Goal: Book appointment/travel/reservation

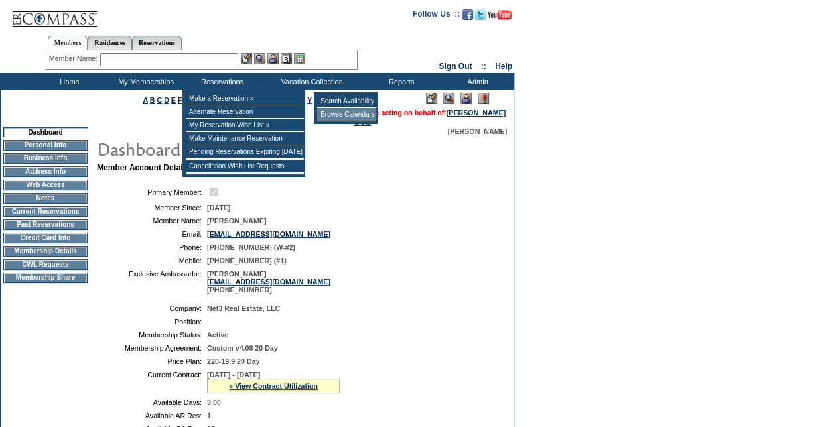
click at [331, 114] on td "Browse Calendars" at bounding box center [346, 114] width 59 height 13
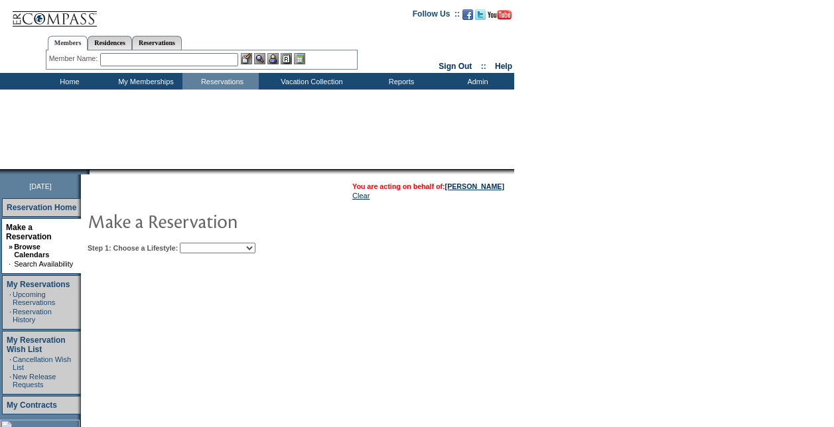
scroll to position [66, 0]
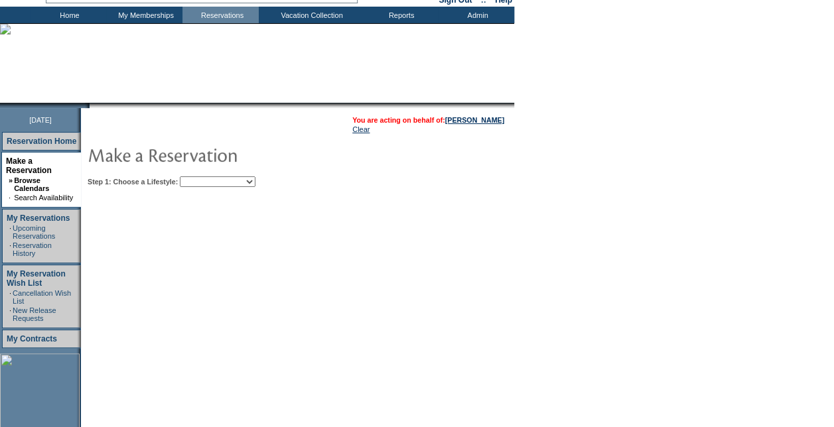
click at [255, 178] on select "My Favorites Beach Leisure Metropolitan Mountain OIAL for Adventure OIAL for Co…" at bounding box center [218, 181] width 76 height 11
select select "Mountain"
click at [202, 176] on select "My Favorites Beach Leisure Metropolitan Mountain OIAL for Adventure OIAL for Co…" at bounding box center [218, 181] width 76 height 11
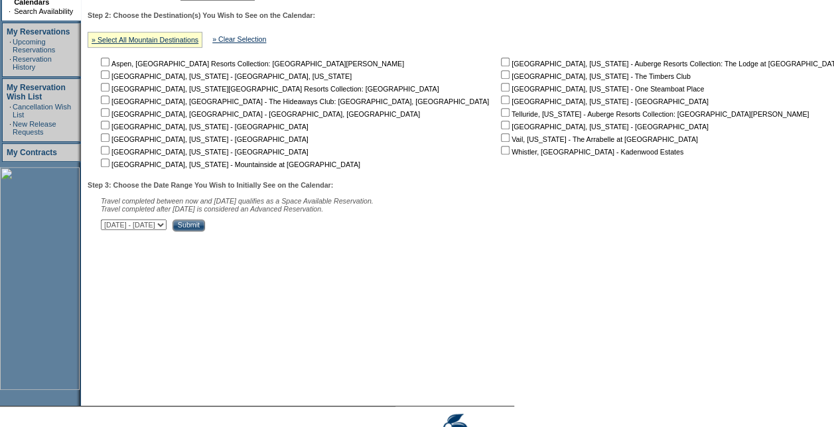
scroll to position [265, 0]
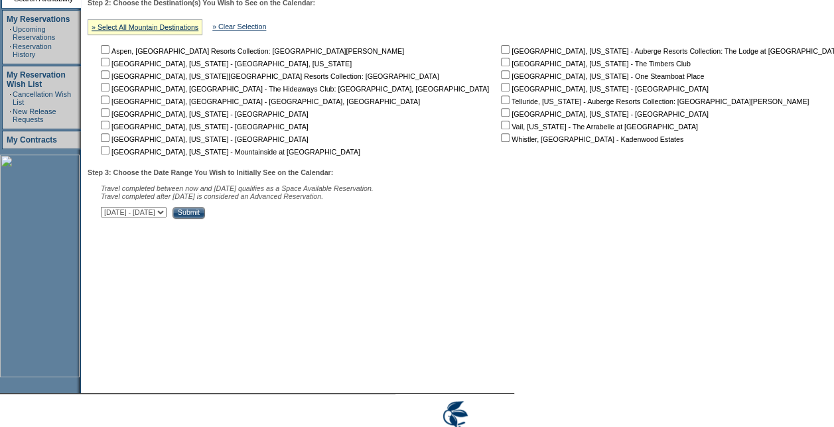
click at [501, 125] on input "checkbox" at bounding box center [505, 125] width 9 height 9
checkbox input "true"
click at [205, 214] on input "Submit" at bounding box center [188, 213] width 32 height 12
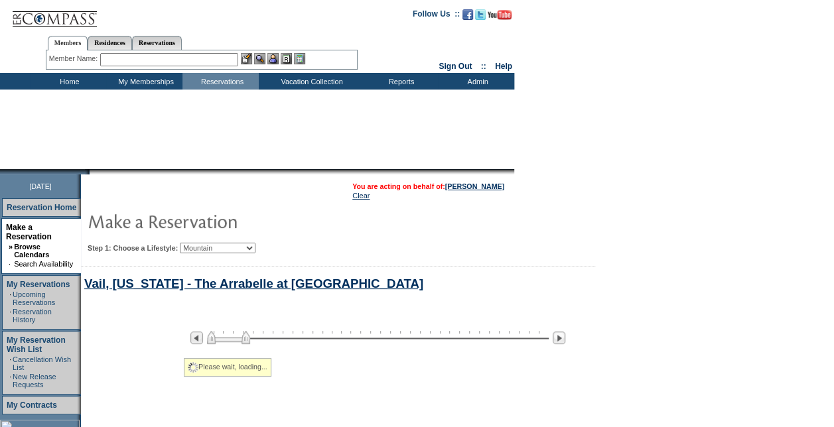
select select "Mountain"
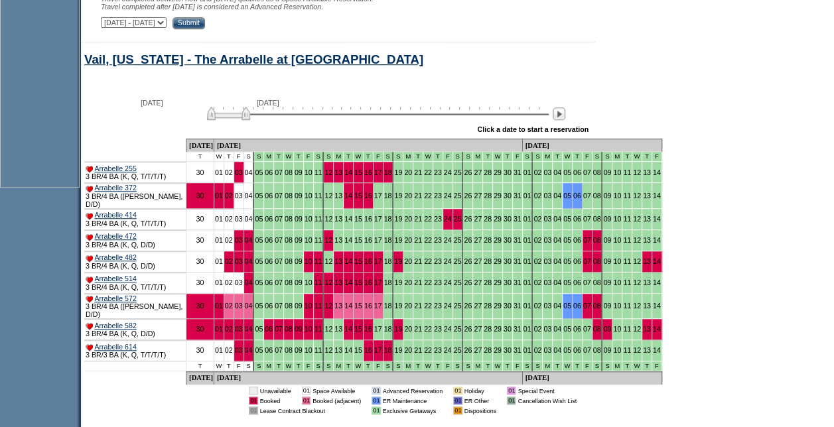
scroll to position [543, 0]
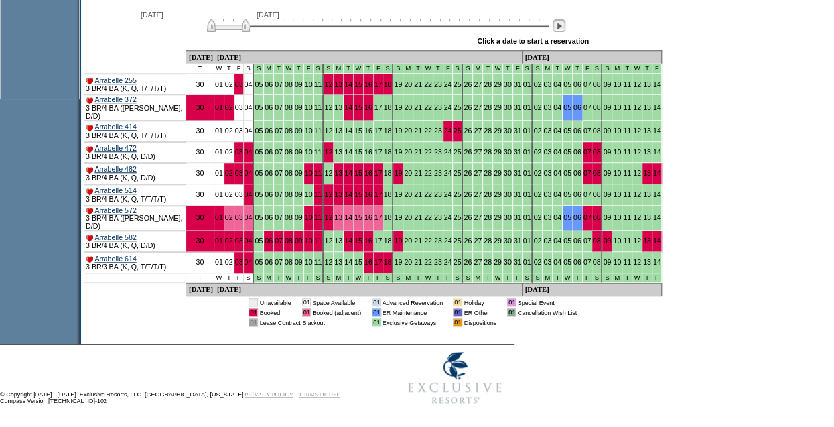
click at [565, 32] on img at bounding box center [558, 25] width 13 height 13
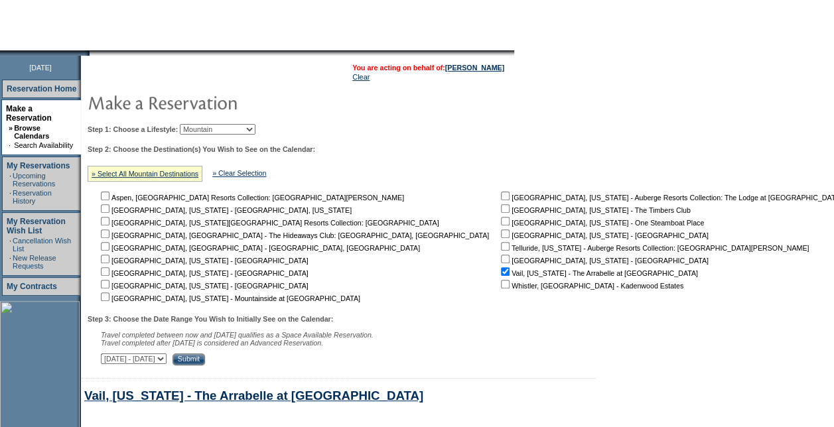
scroll to position [0, 0]
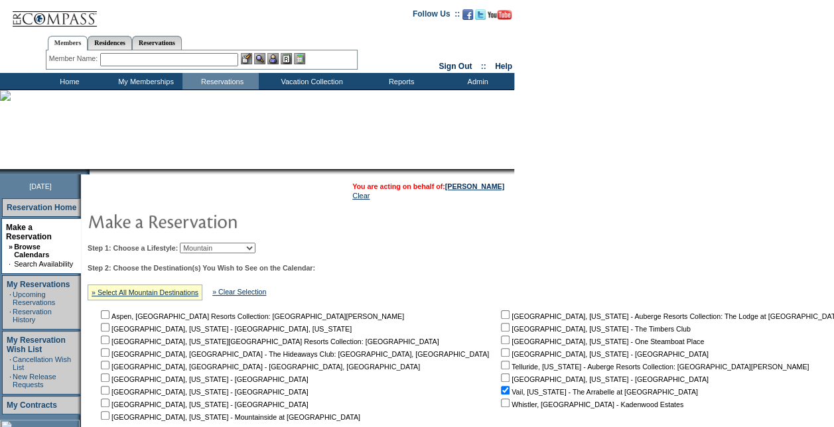
click at [76, 82] on td "Home" at bounding box center [68, 81] width 76 height 17
